Goal: Task Accomplishment & Management: Complete application form

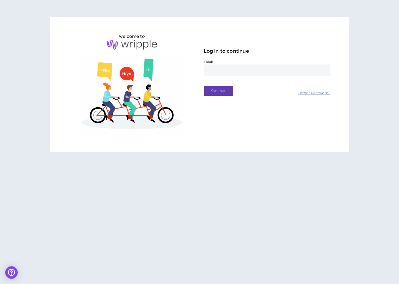
click at [224, 70] on input "email" at bounding box center [267, 69] width 127 height 11
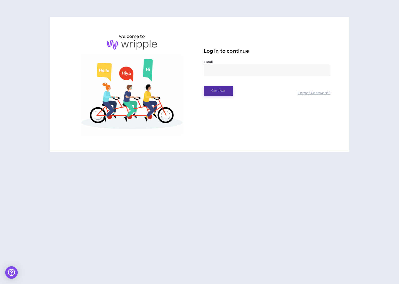
type input "**********"
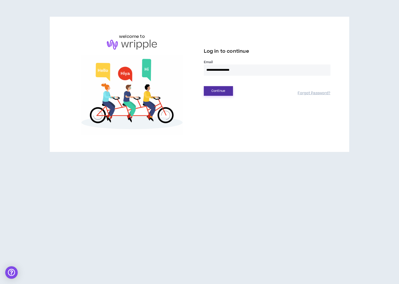
drag, startPoint x: 227, startPoint y: 91, endPoint x: 223, endPoint y: 89, distance: 4.6
click at [226, 91] on button "Continue" at bounding box center [218, 91] width 29 height 10
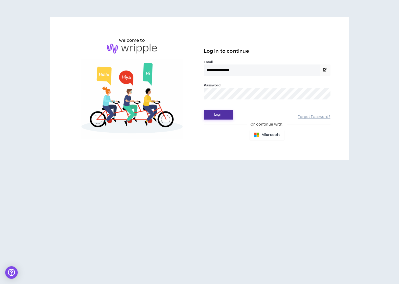
click at [221, 113] on button "Login" at bounding box center [218, 115] width 29 height 10
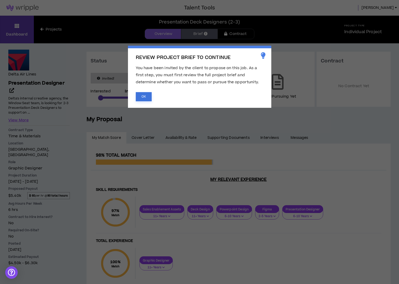
click at [145, 95] on button "OK" at bounding box center [144, 96] width 16 height 9
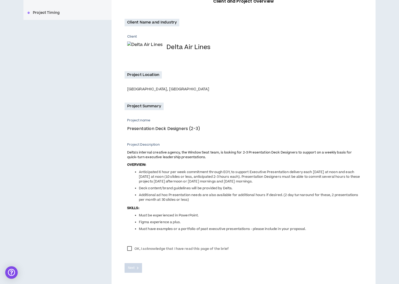
scroll to position [108, 0]
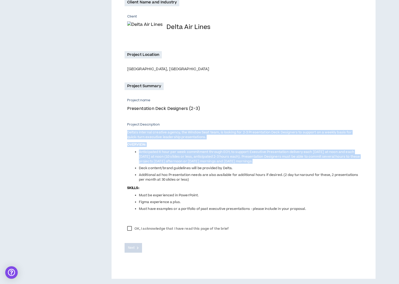
drag, startPoint x: 184, startPoint y: 127, endPoint x: 271, endPoint y: 164, distance: 94.6
click at [271, 164] on div "Project Description Delta's internal creative agency, the Window Seat team, is …" at bounding box center [244, 166] width 235 height 89
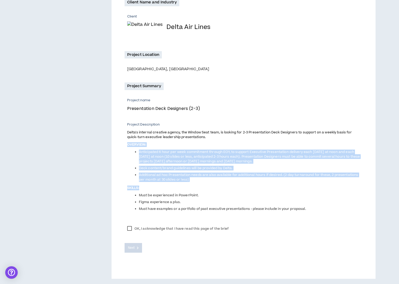
drag, startPoint x: 244, startPoint y: 187, endPoint x: 268, endPoint y: 218, distance: 39.8
click at [284, 219] on div "Project Summary Project name Presentation Deck Designers (2-3) Project Descript…" at bounding box center [244, 151] width 238 height 139
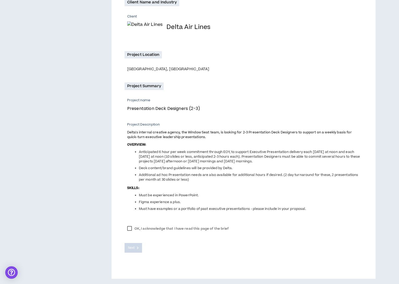
click at [247, 217] on div "Project Summary Project name Presentation Deck Designers (2-3) Project Descript…" at bounding box center [244, 151] width 238 height 139
click at [130, 228] on label "OK, I acknowledge that I have read this page of the brief" at bounding box center [178, 228] width 107 height 8
click at [133, 249] on span "Next" at bounding box center [131, 247] width 7 height 5
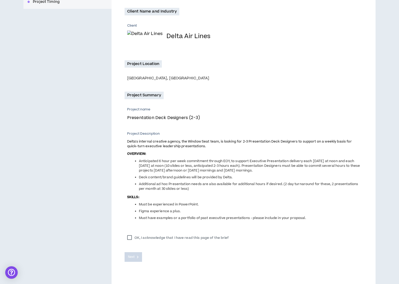
scroll to position [97, 0]
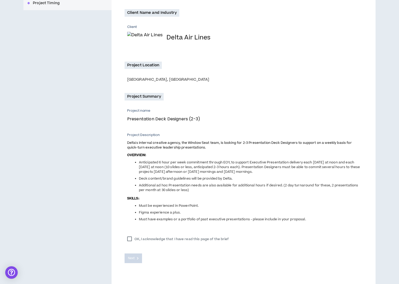
click at [130, 238] on label "OK, I acknowledge that I have read this page of the brief" at bounding box center [178, 239] width 107 height 8
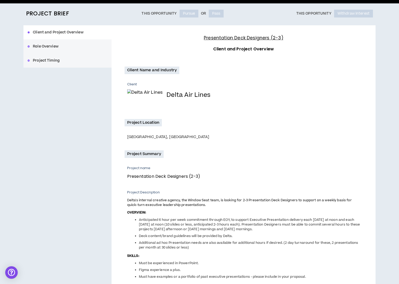
scroll to position [14, 0]
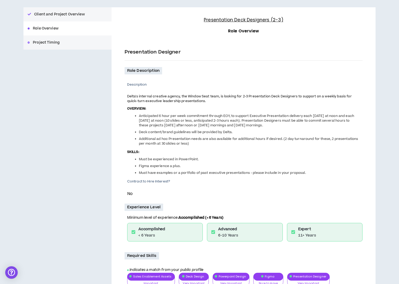
scroll to position [131, 0]
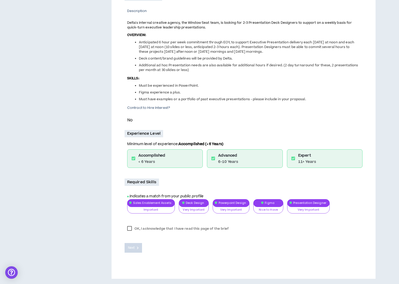
click at [138, 120] on p "No" at bounding box center [244, 120] width 235 height 7
click at [144, 227] on label "OK, I acknowledge that I have read this page of the brief" at bounding box center [178, 228] width 107 height 8
click at [131, 247] on span "Next" at bounding box center [131, 247] width 7 height 5
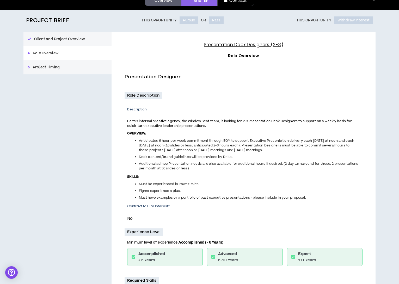
scroll to position [33, 0]
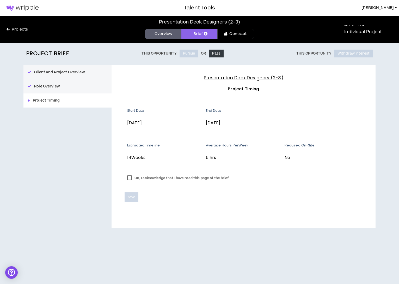
click at [127, 178] on label "OK, I acknowledge that I have read this page of the brief" at bounding box center [178, 178] width 107 height 8
click at [133, 196] on span "Save" at bounding box center [131, 196] width 7 height 5
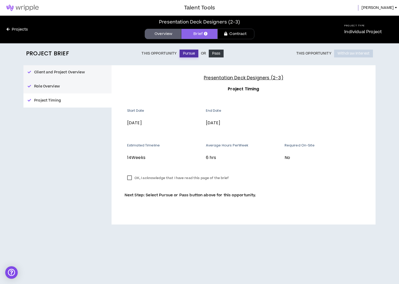
click at [186, 54] on button "Pursue" at bounding box center [189, 54] width 19 height 8
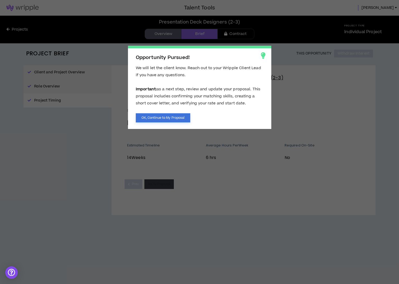
click at [165, 118] on button "OK, Continue to My Proposal" at bounding box center [163, 117] width 55 height 9
